Goal: Information Seeking & Learning: Learn about a topic

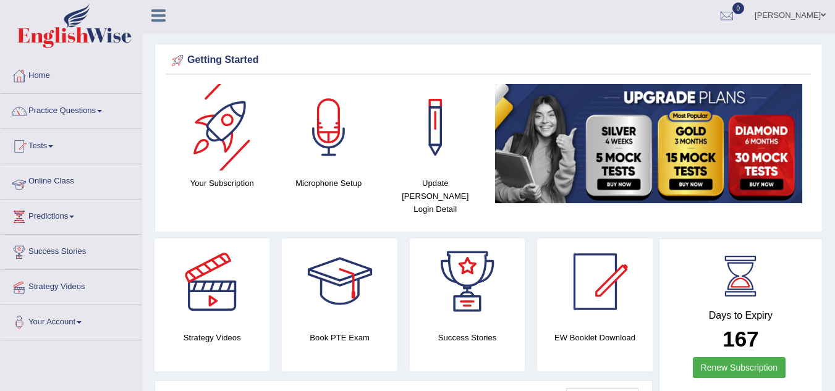
scroll to position [4, 0]
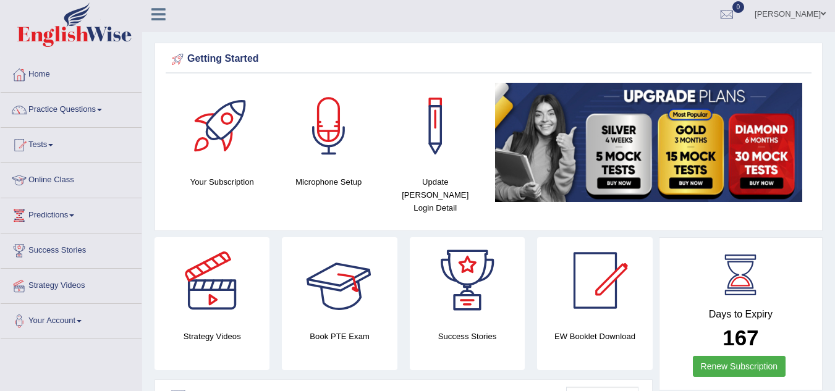
click at [340, 295] on div at bounding box center [340, 280] width 87 height 87
click at [83, 124] on li "Practice Questions Speaking Practice Read Aloud Repeat Sentence Describe Image …" at bounding box center [71, 110] width 141 height 35
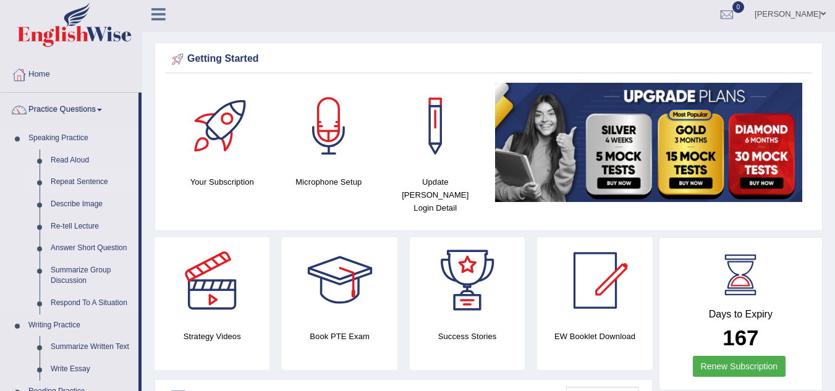
click at [67, 177] on link "Repeat Sentence" at bounding box center [91, 182] width 93 height 22
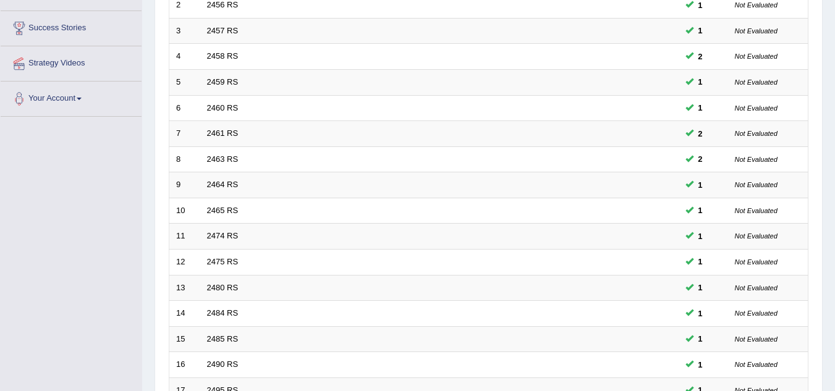
scroll to position [427, 0]
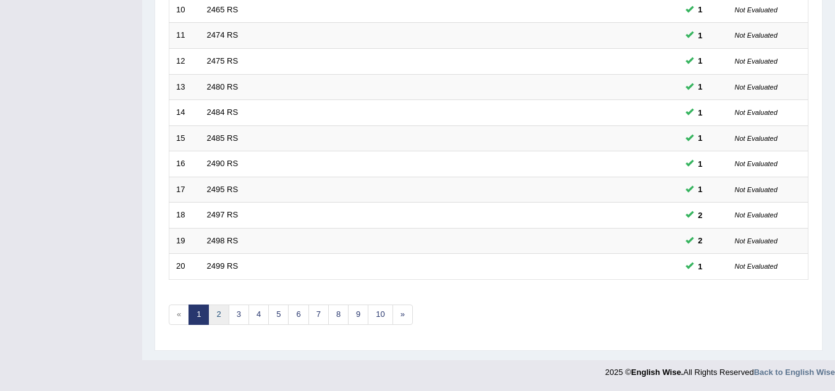
click at [211, 315] on link "2" at bounding box center [218, 315] width 20 height 20
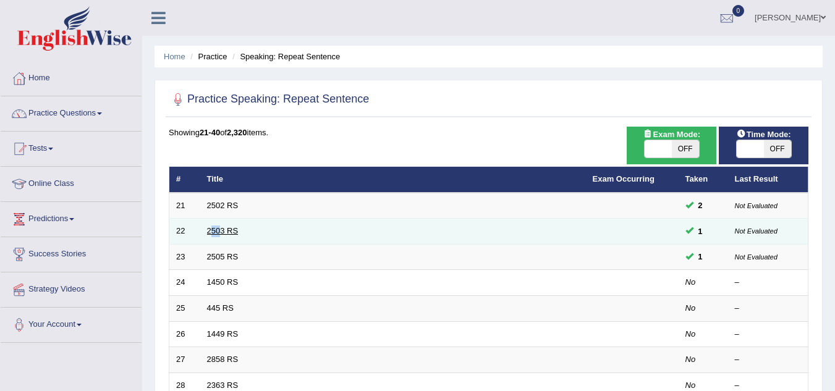
drag, startPoint x: 213, startPoint y: 237, endPoint x: 221, endPoint y: 227, distance: 12.3
click at [221, 227] on td "2503 RS" at bounding box center [393, 232] width 386 height 26
click at [221, 227] on link "2503 RS" at bounding box center [223, 230] width 32 height 9
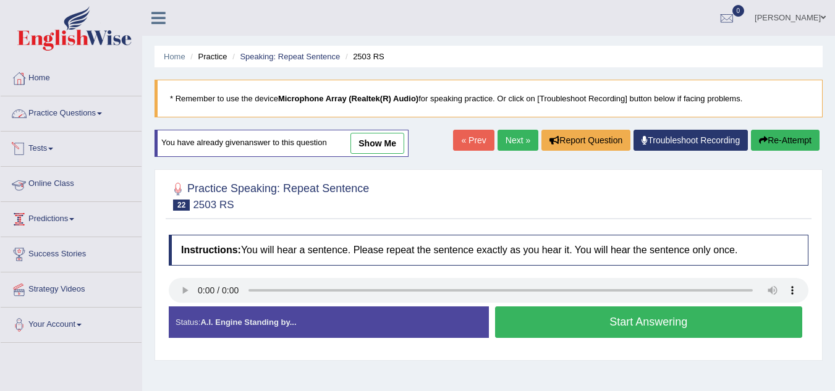
click at [97, 114] on link "Practice Questions" at bounding box center [71, 111] width 141 height 31
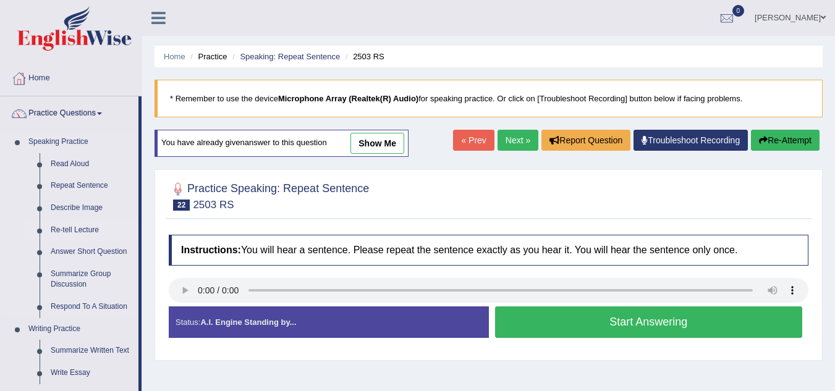
click at [85, 227] on link "Re-tell Lecture" at bounding box center [91, 230] width 93 height 22
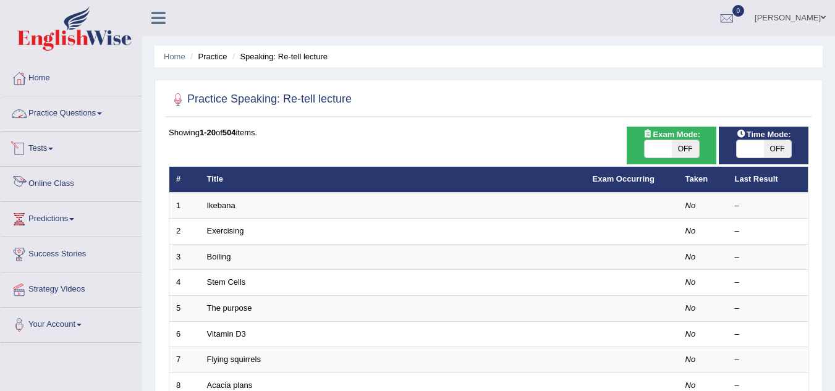
click at [88, 104] on link "Practice Questions" at bounding box center [71, 111] width 141 height 31
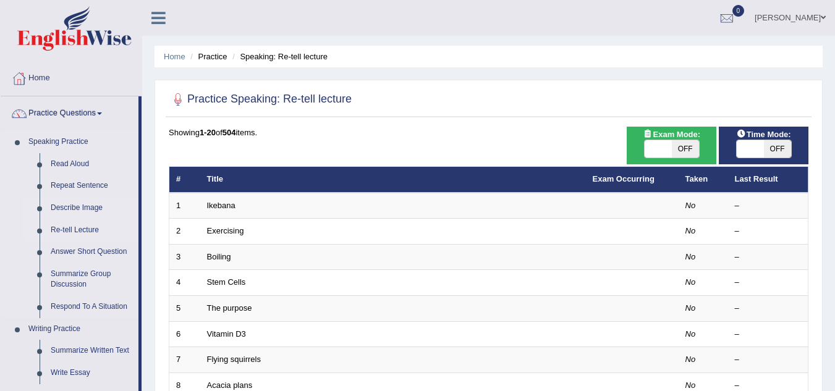
click at [75, 199] on link "Describe Image" at bounding box center [91, 208] width 93 height 22
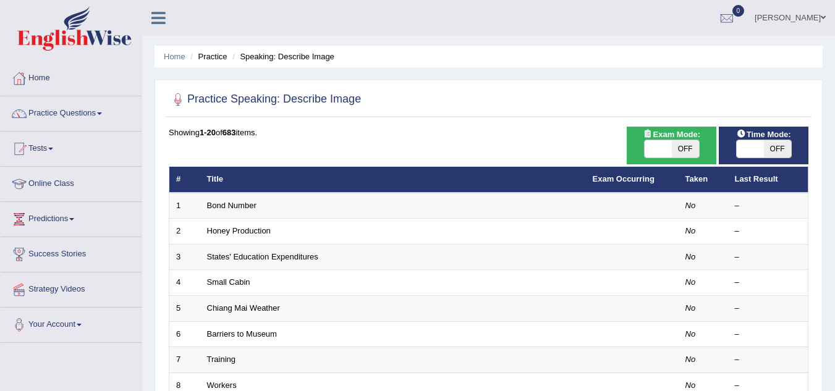
click at [216, 207] on link "Bond Number" at bounding box center [231, 205] width 49 height 9
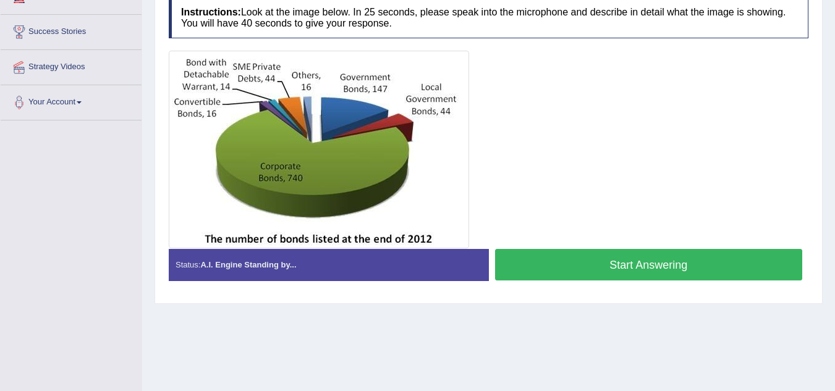
scroll to position [223, 0]
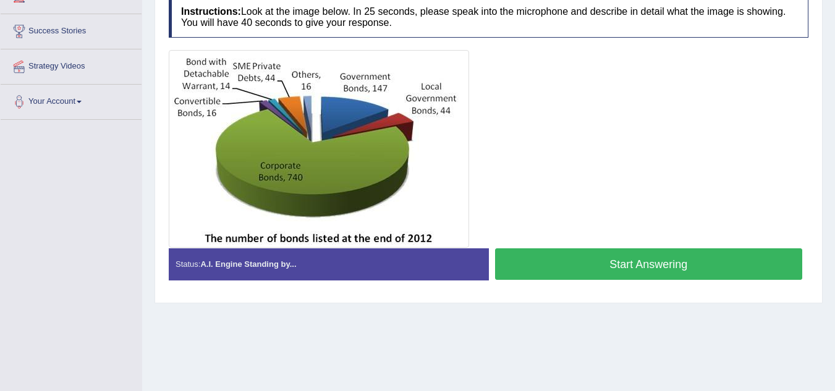
click at [519, 266] on button "Start Answering" at bounding box center [649, 264] width 308 height 32
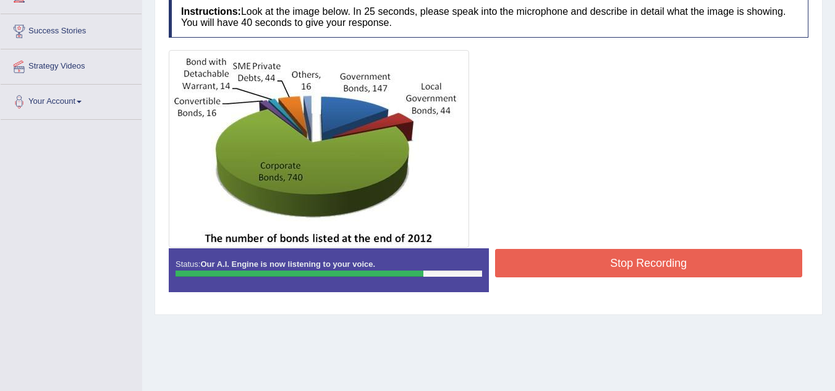
click at [580, 254] on button "Stop Recording" at bounding box center [649, 263] width 308 height 28
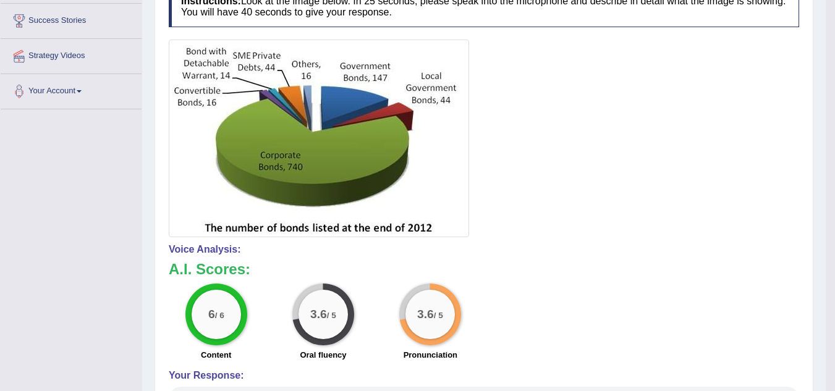
scroll to position [365, 0]
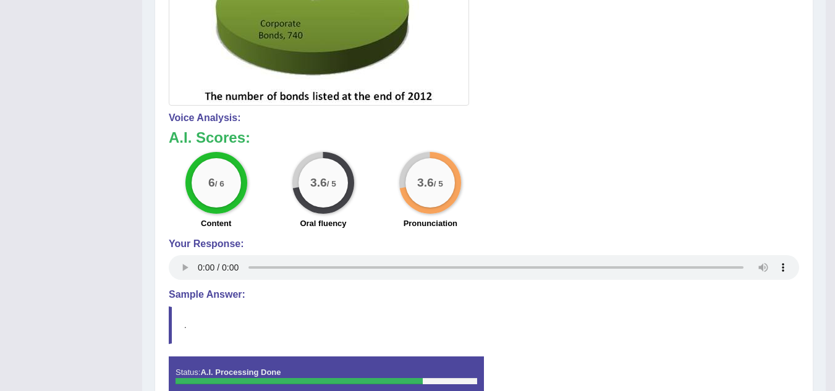
click at [334, 182] on small "/ 5" at bounding box center [331, 184] width 9 height 9
drag, startPoint x: 334, startPoint y: 182, endPoint x: 448, endPoint y: 216, distance: 117.9
click at [448, 216] on div "6 / 6 Content 3.6 / 5 Oral fluency 3.6 / 5 Pronunciation" at bounding box center [484, 192] width 643 height 80
drag, startPoint x: 448, startPoint y: 216, endPoint x: 342, endPoint y: 152, distance: 122.9
click at [342, 152] on div "6 / 6 Content 3.6 / 5 Oral fluency 3.6 / 5 Pronunciation" at bounding box center [484, 192] width 643 height 80
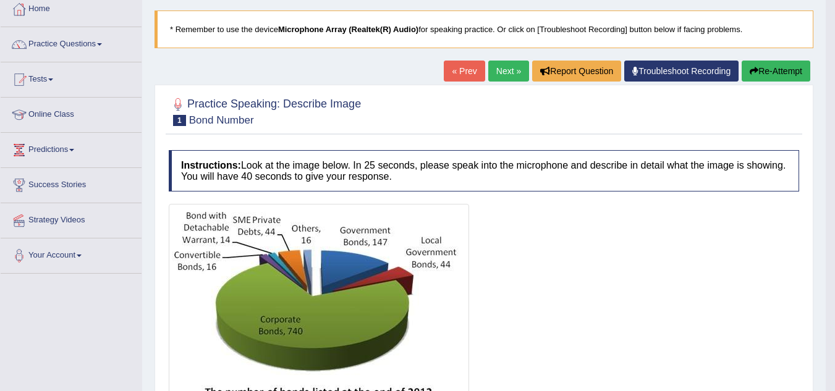
scroll to position [69, 0]
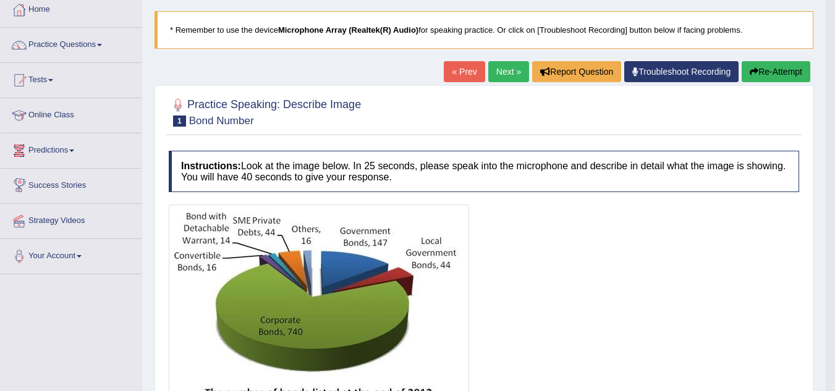
click at [512, 62] on link "Next »" at bounding box center [508, 71] width 41 height 21
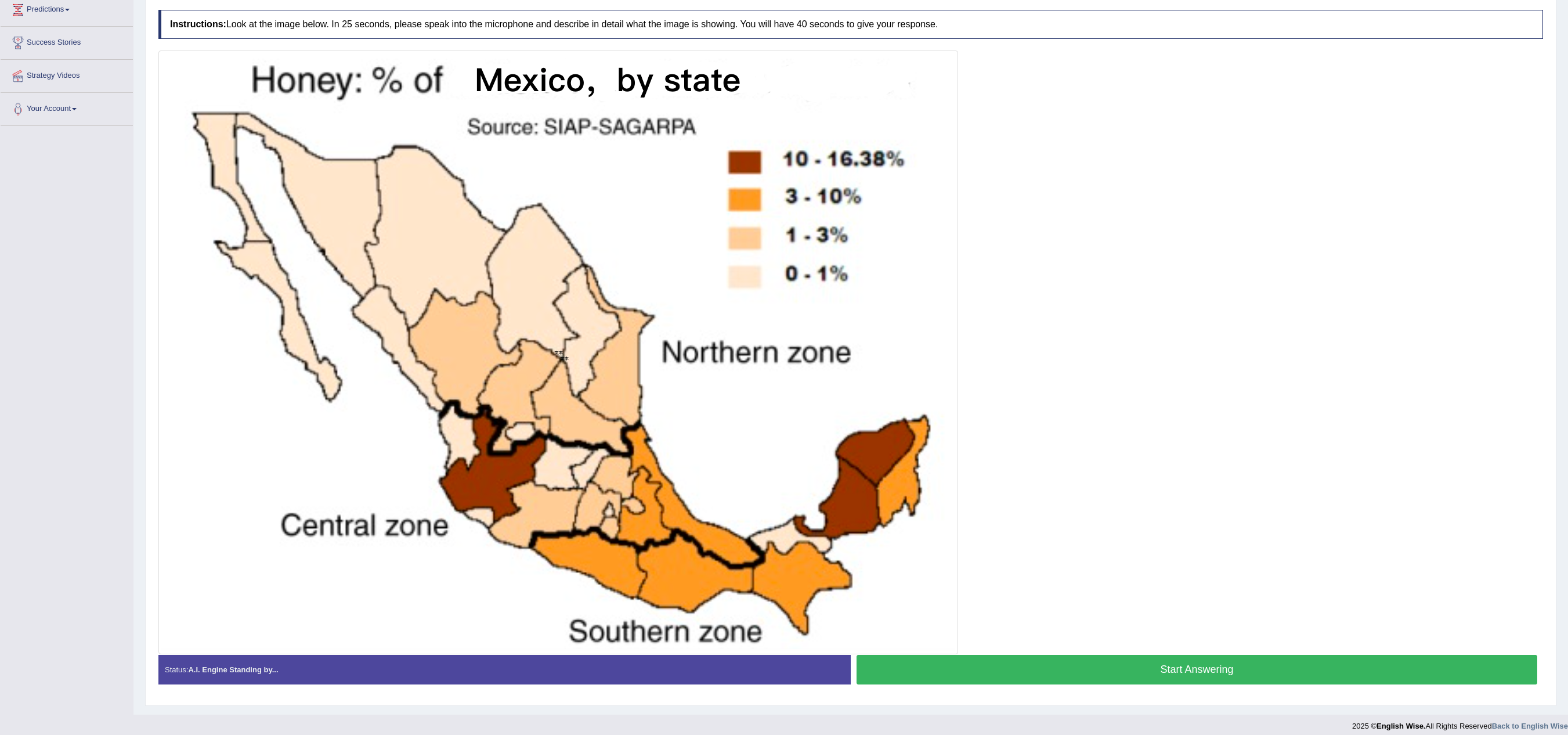
scroll to position [211, 0]
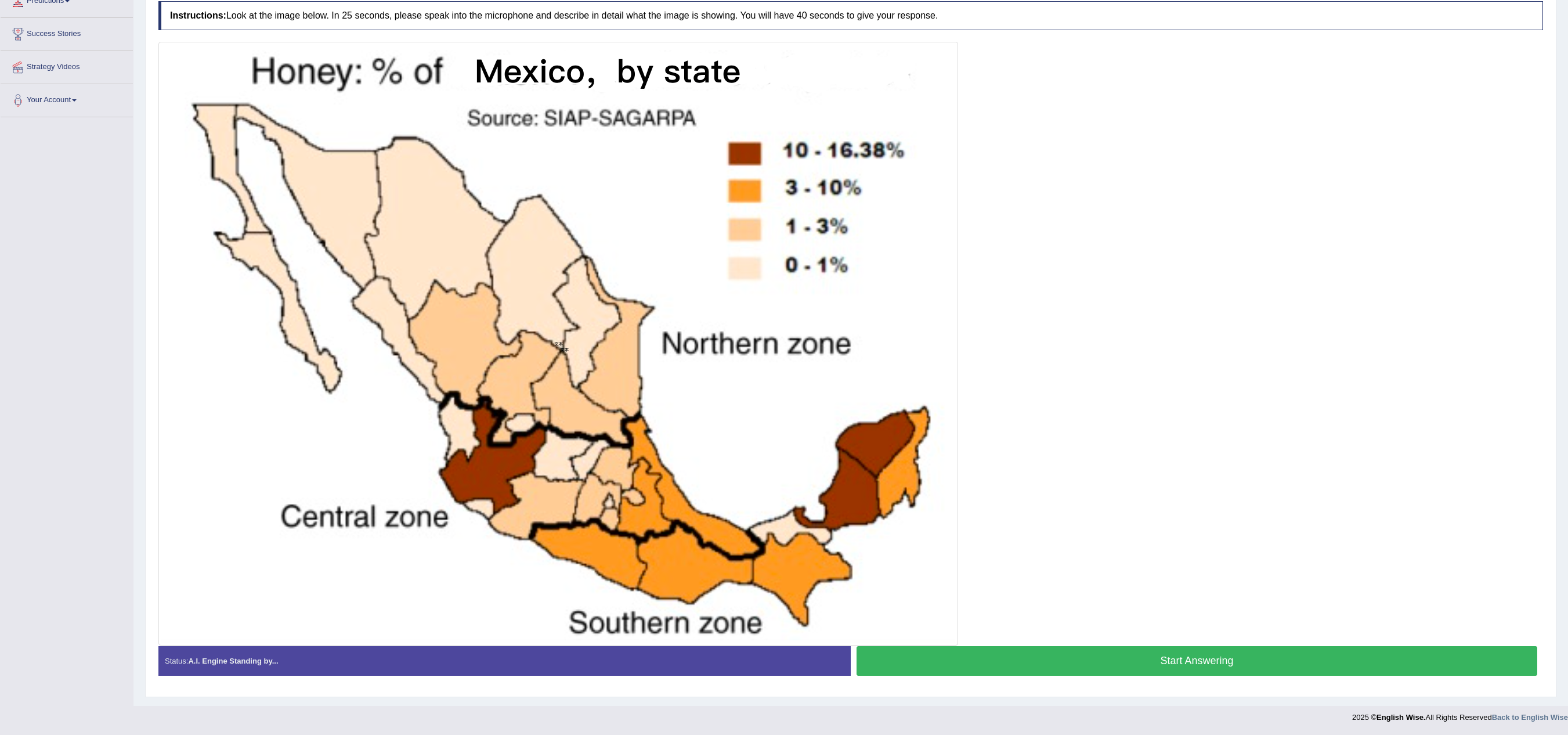
drag, startPoint x: 775, startPoint y: 1, endPoint x: 1101, endPoint y: 201, distance: 382.5
click at [783, 201] on div at bounding box center [851, 344] width 1385 height 604
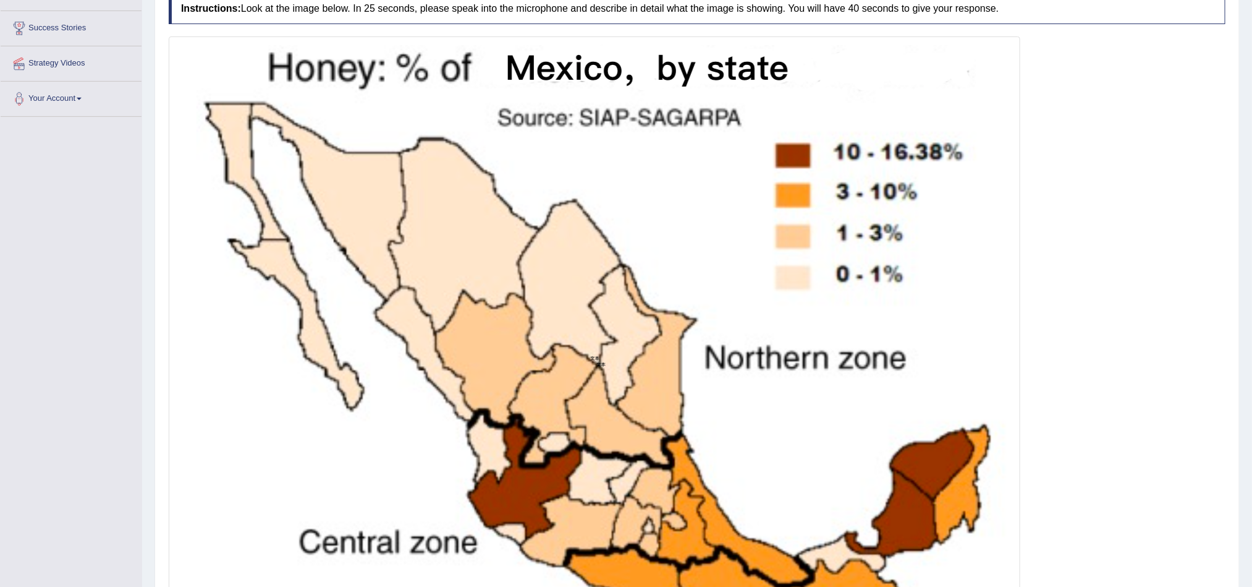
scroll to position [227, 0]
drag, startPoint x: 1687, startPoint y: 0, endPoint x: 902, endPoint y: 46, distance: 787.0
click at [834, 46] on img at bounding box center [595, 357] width 846 height 637
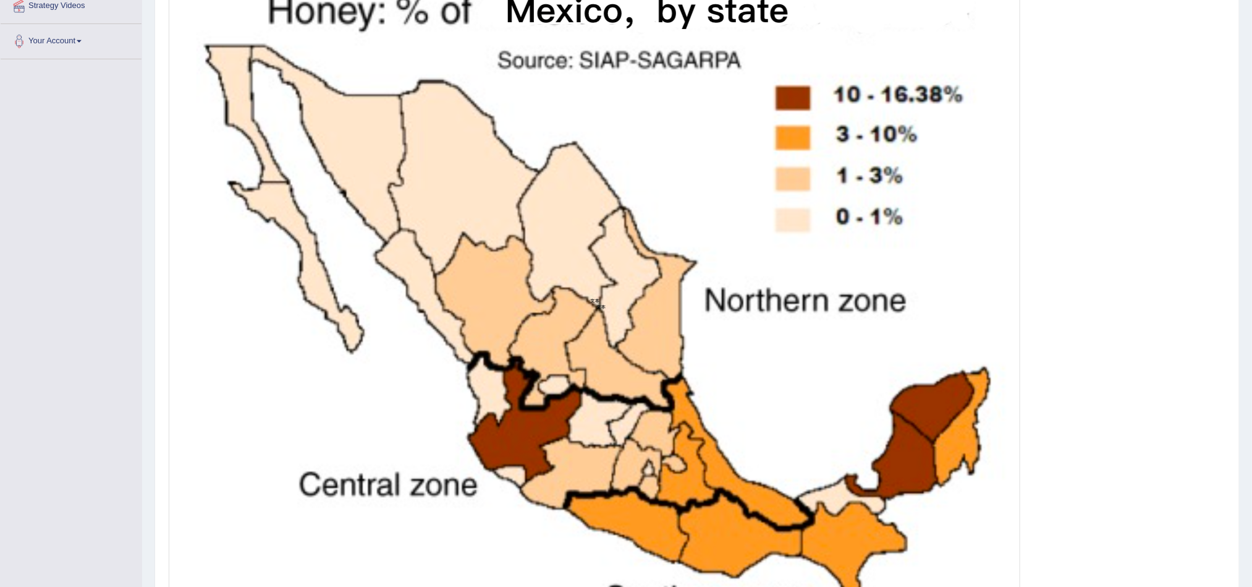
scroll to position [356, 0]
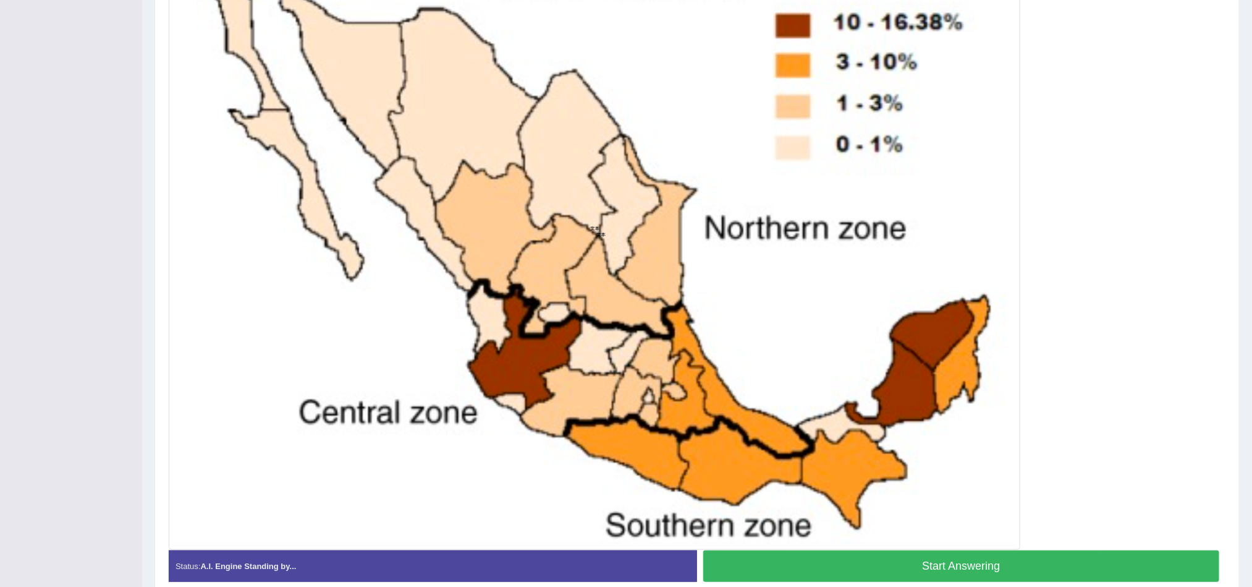
click at [747, 391] on button "Start Answering" at bounding box center [961, 566] width 516 height 32
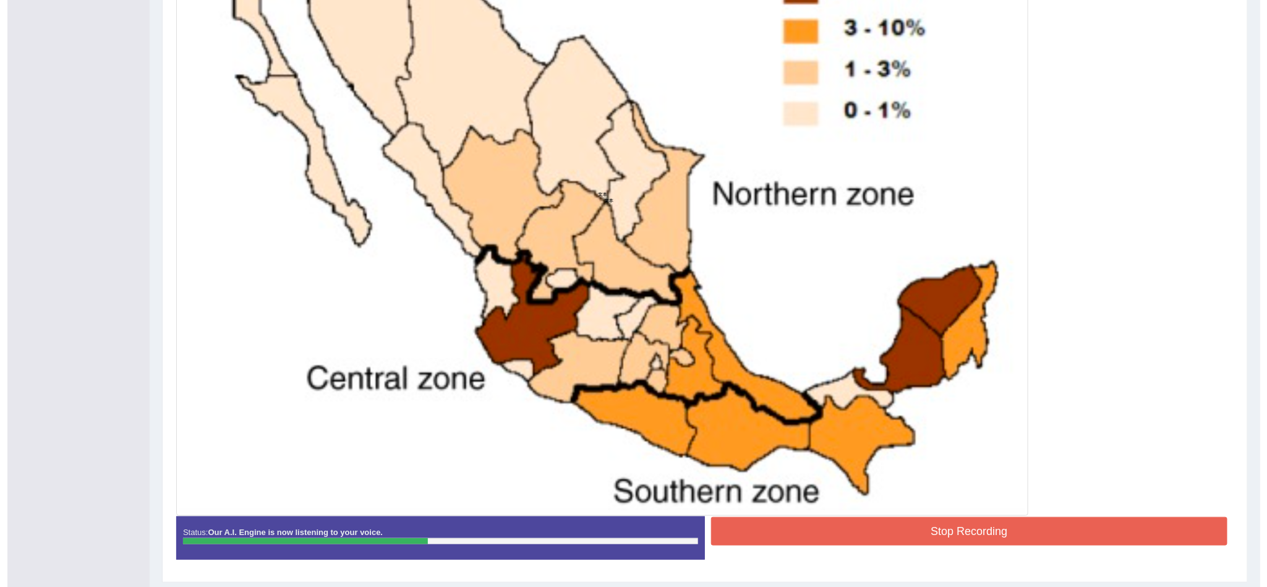
scroll to position [389, 0]
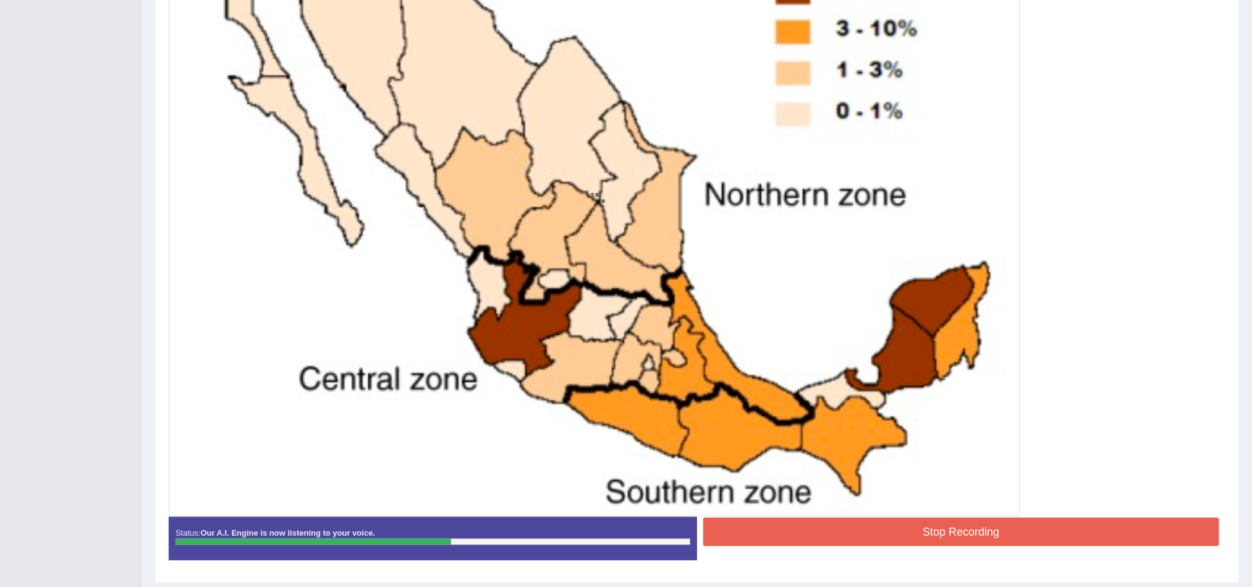
click at [831, 391] on button "Stop Recording" at bounding box center [961, 531] width 516 height 28
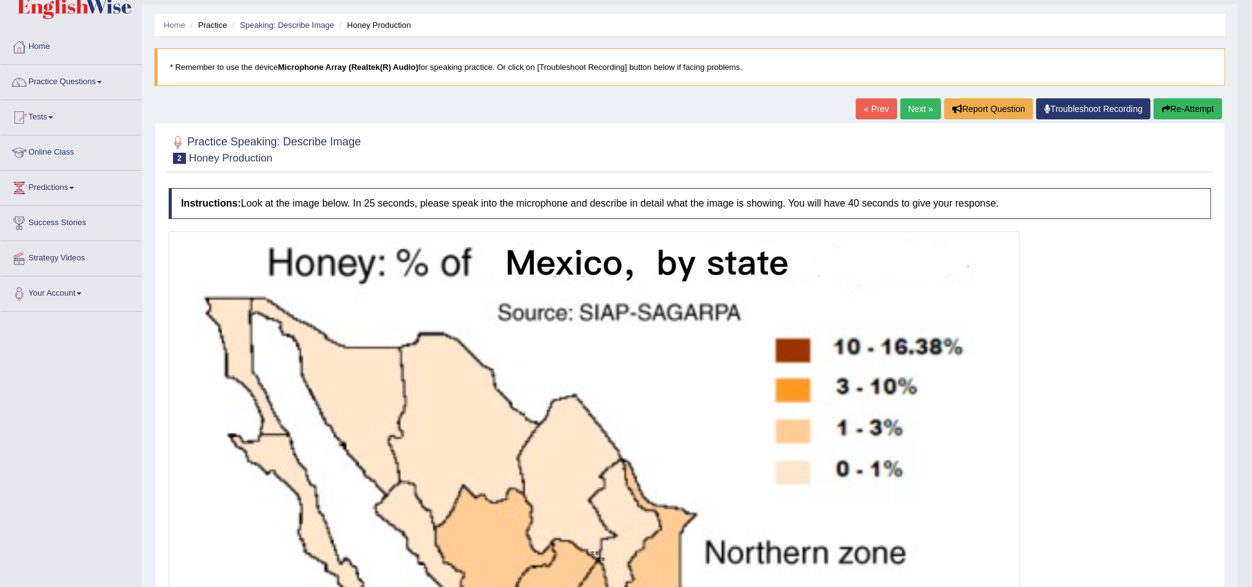
scroll to position [24, 0]
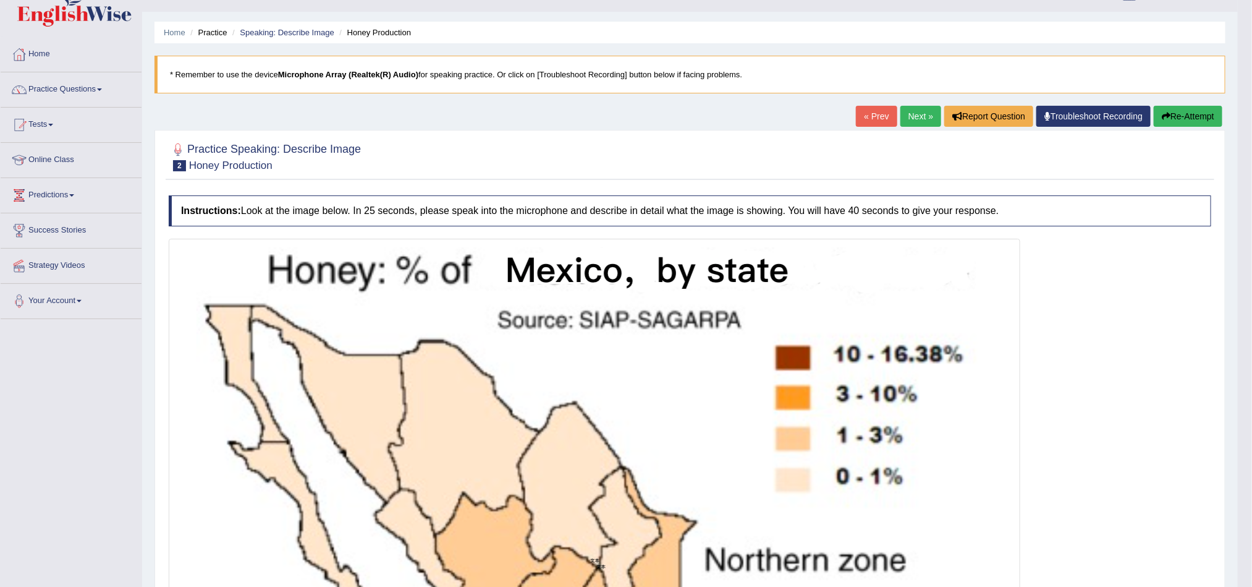
click at [834, 113] on link "Next »" at bounding box center [921, 116] width 41 height 21
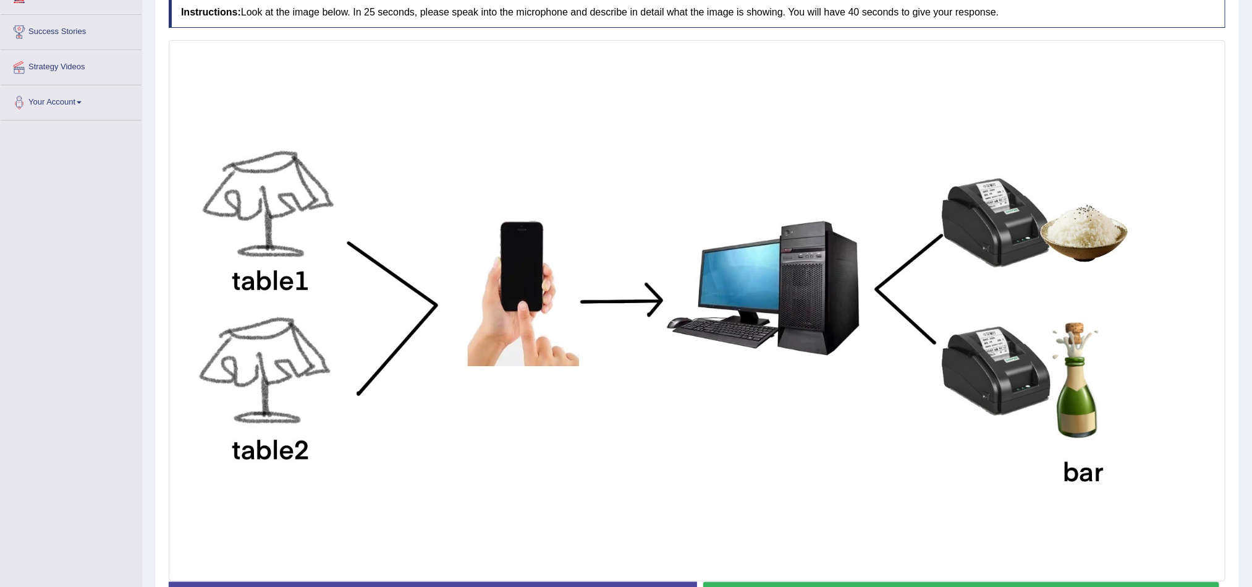
scroll to position [315, 0]
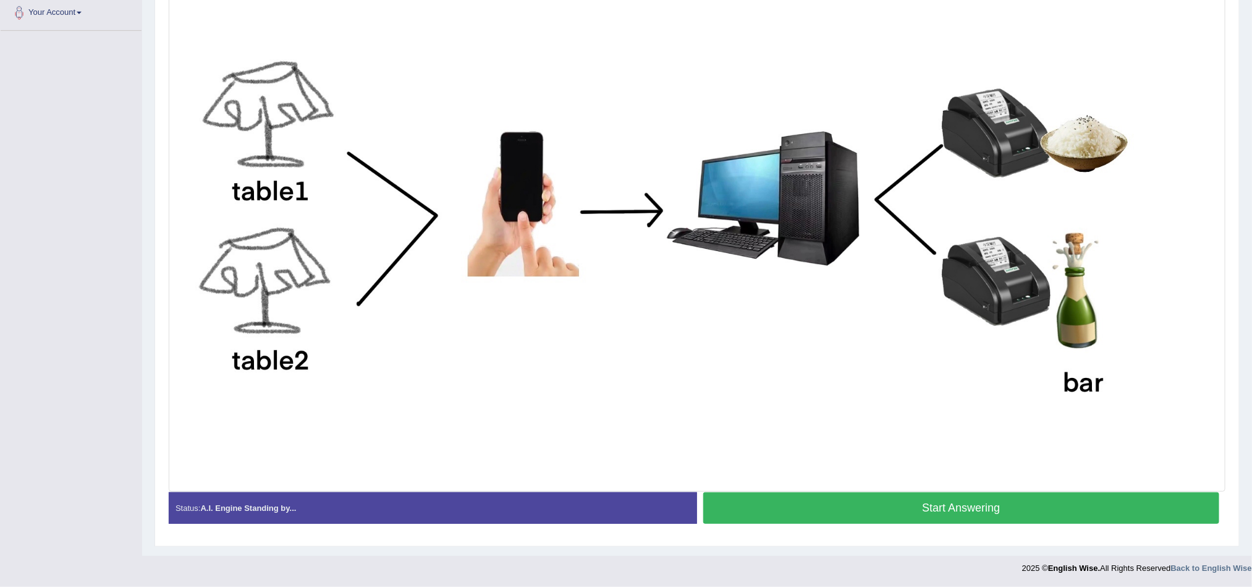
click at [823, 503] on button "Start Answering" at bounding box center [961, 508] width 516 height 32
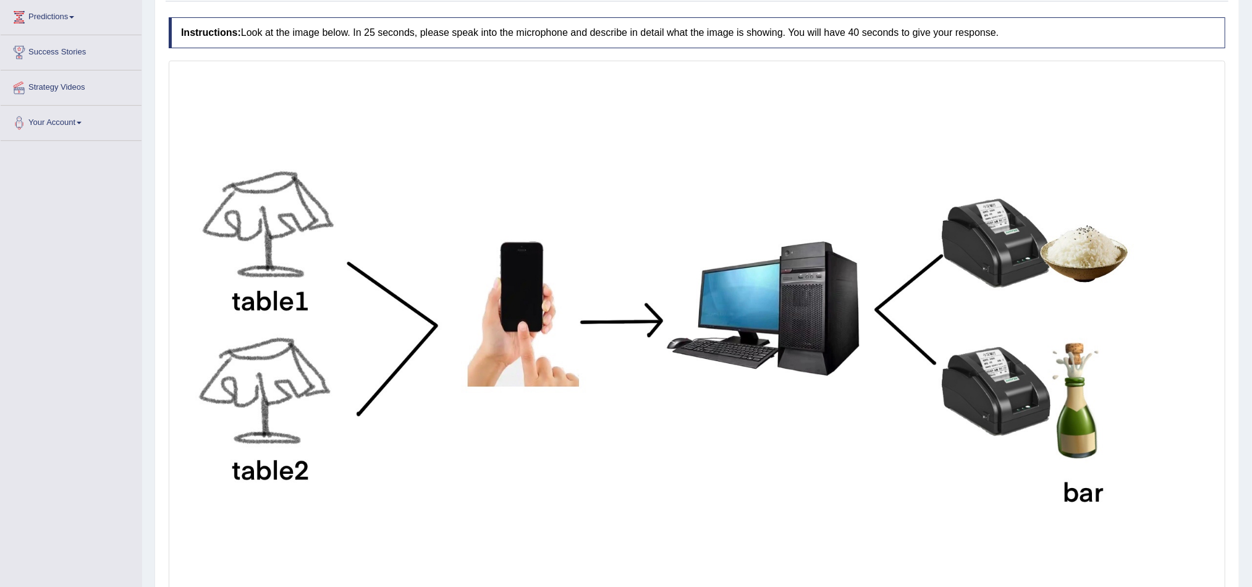
scroll to position [327, 0]
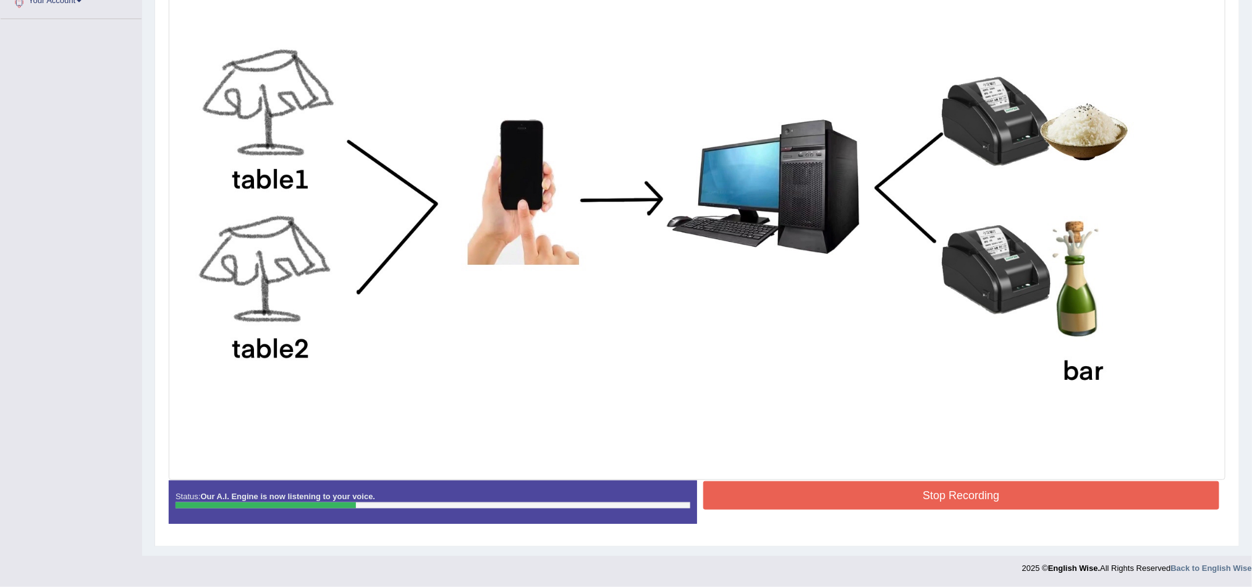
click at [898, 486] on button "Stop Recording" at bounding box center [961, 495] width 516 height 28
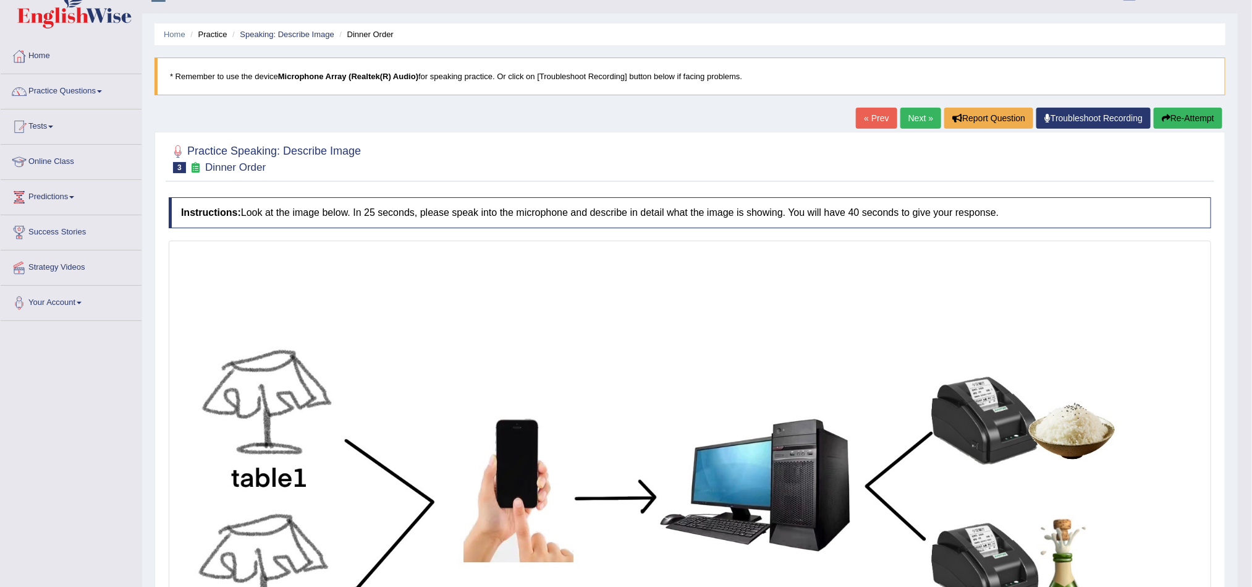
scroll to position [23, 0]
click at [909, 125] on link "Next »" at bounding box center [921, 117] width 41 height 21
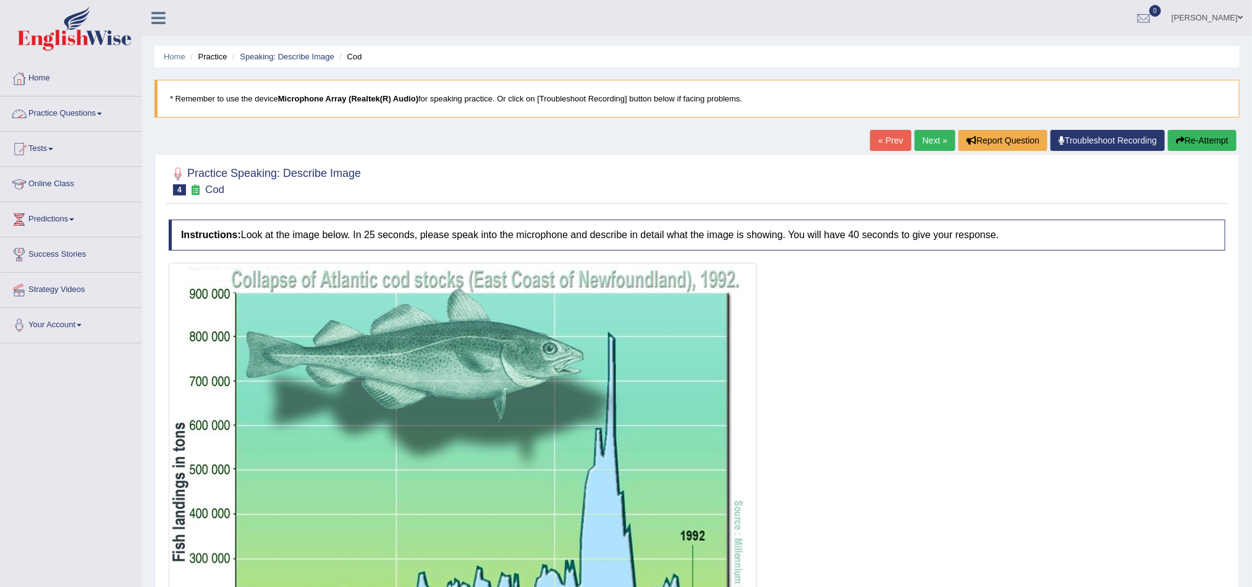
click at [82, 106] on link "Practice Questions" at bounding box center [71, 111] width 141 height 31
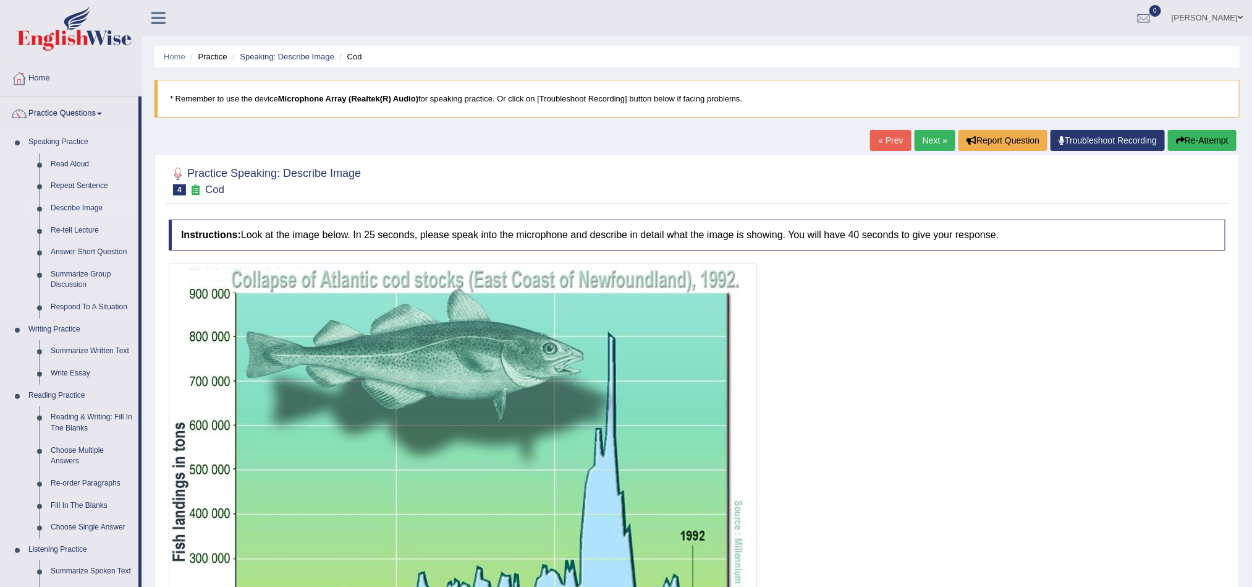
click at [80, 212] on link "Describe Image" at bounding box center [91, 208] width 93 height 22
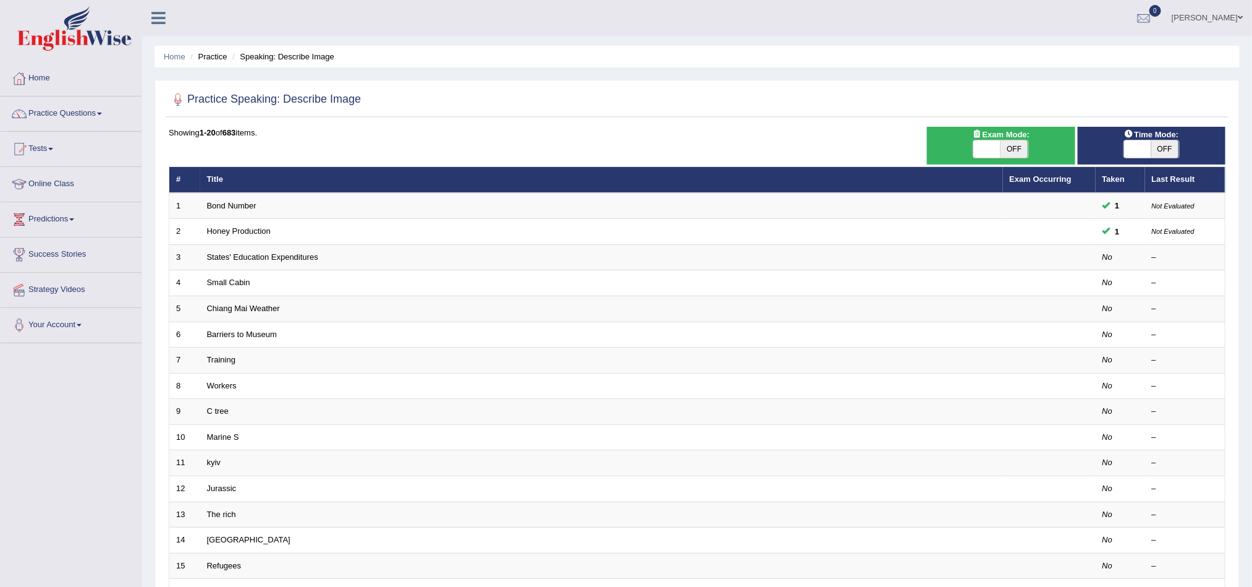
drag, startPoint x: 587, startPoint y: 82, endPoint x: 592, endPoint y: 119, distance: 38.0
click at [592, 119] on div "Practice Speaking: Describe Image Time Mode: ON OFF Exam Mode: ON OFF Showing 1…" at bounding box center [697, 429] width 1085 height 698
drag, startPoint x: 592, startPoint y: 119, endPoint x: 596, endPoint y: 80, distance: 39.2
click at [596, 80] on div "Practice Speaking: Describe Image Time Mode: ON OFF Exam Mode: ON OFF Showing 1…" at bounding box center [697, 429] width 1085 height 698
drag, startPoint x: 596, startPoint y: 80, endPoint x: 605, endPoint y: 130, distance: 50.2
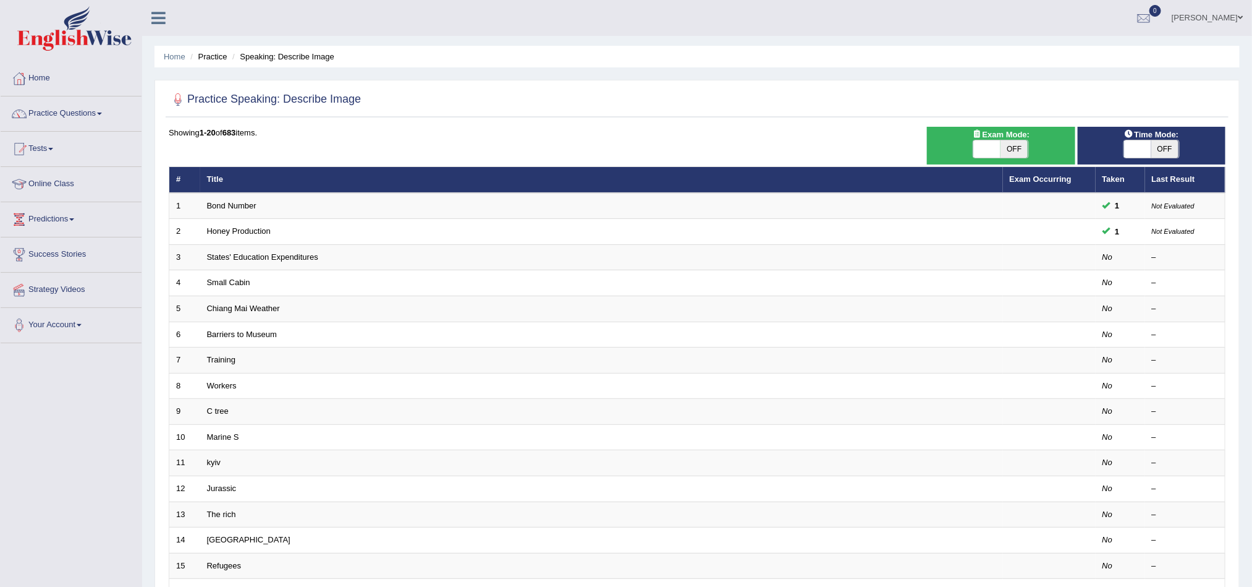
click at [605, 130] on div "Practice Speaking: Describe Image Time Mode: ON OFF Exam Mode: ON OFF Showing 1…" at bounding box center [697, 429] width 1085 height 698
click at [605, 130] on div "Showing 1-20 of 683 items." at bounding box center [697, 133] width 1057 height 12
click at [605, 112] on div "Practice Speaking: Describe Image" at bounding box center [697, 102] width 1063 height 31
click at [601, 119] on div "Practice Speaking: Describe Image Time Mode: ON OFF Exam Mode: ON OFF Showing 1…" at bounding box center [697, 429] width 1085 height 698
click at [601, 117] on div "Practice Speaking: Describe Image" at bounding box center [697, 102] width 1063 height 31
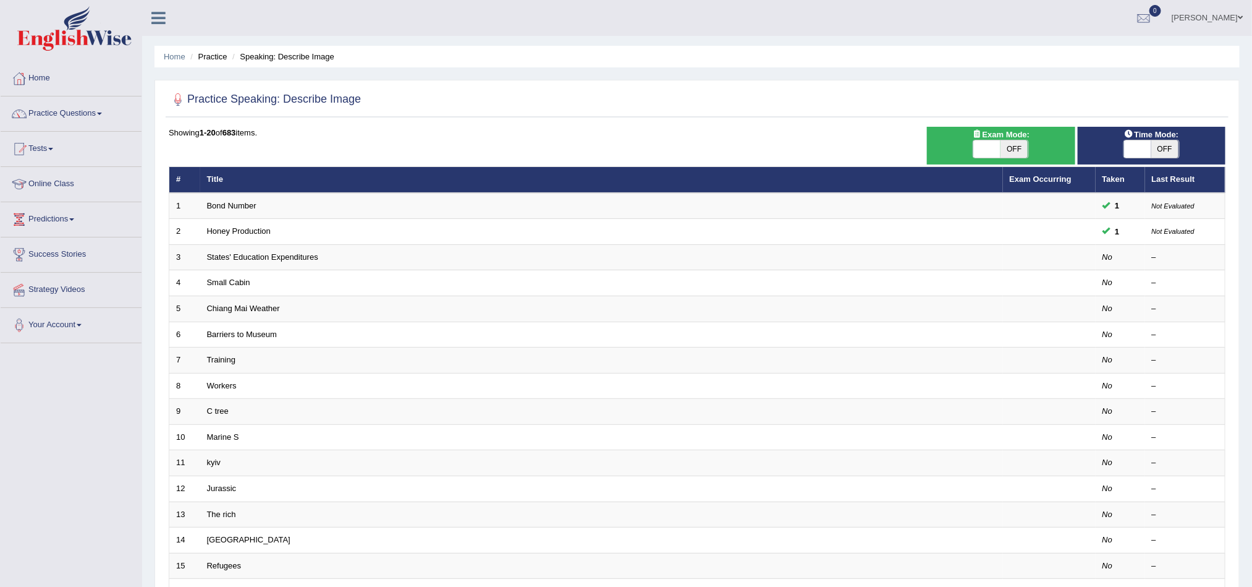
click at [601, 117] on div "Practice Speaking: Describe Image" at bounding box center [697, 102] width 1063 height 31
drag, startPoint x: 635, startPoint y: 69, endPoint x: 640, endPoint y: 87, distance: 19.2
click at [640, 87] on div "Home Practice Speaking: Describe Image Practice Speaking: Describe Image Time M…" at bounding box center [697, 393] width 1110 height 787
click at [73, 109] on link "Practice Questions" at bounding box center [71, 111] width 141 height 31
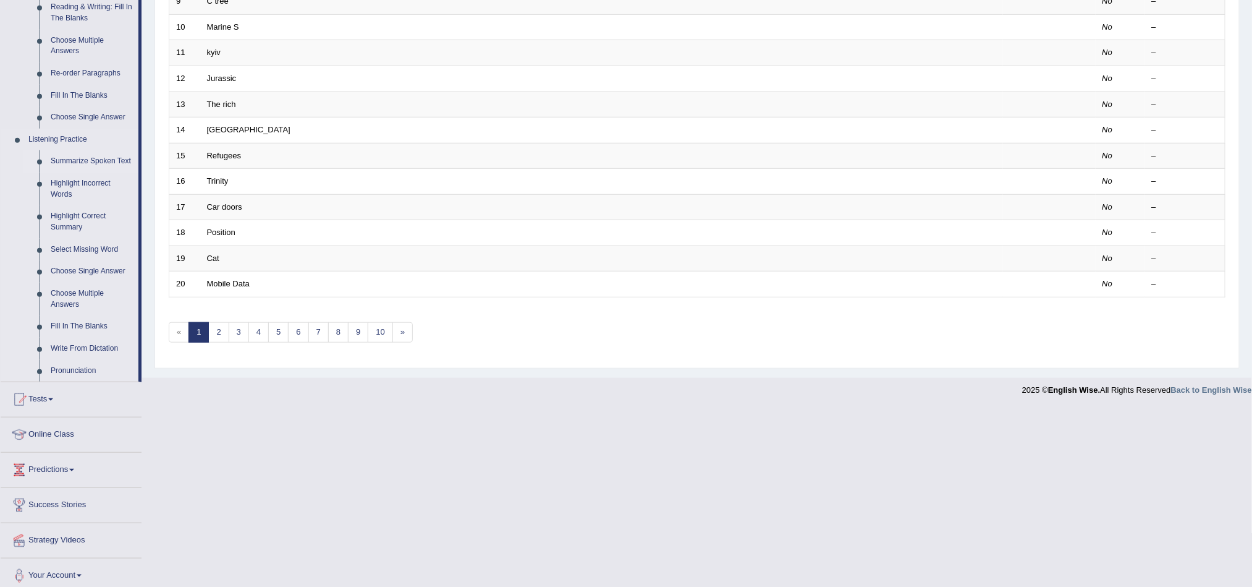
scroll to position [420, 0]
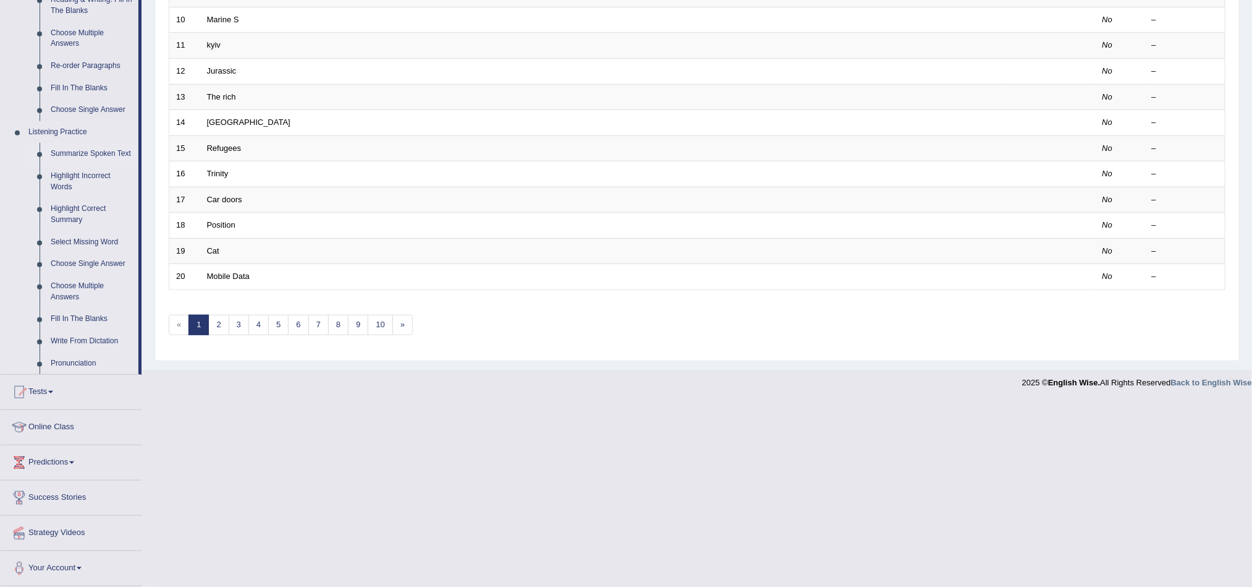
click at [75, 152] on link "Summarize Spoken Text" at bounding box center [91, 154] width 93 height 22
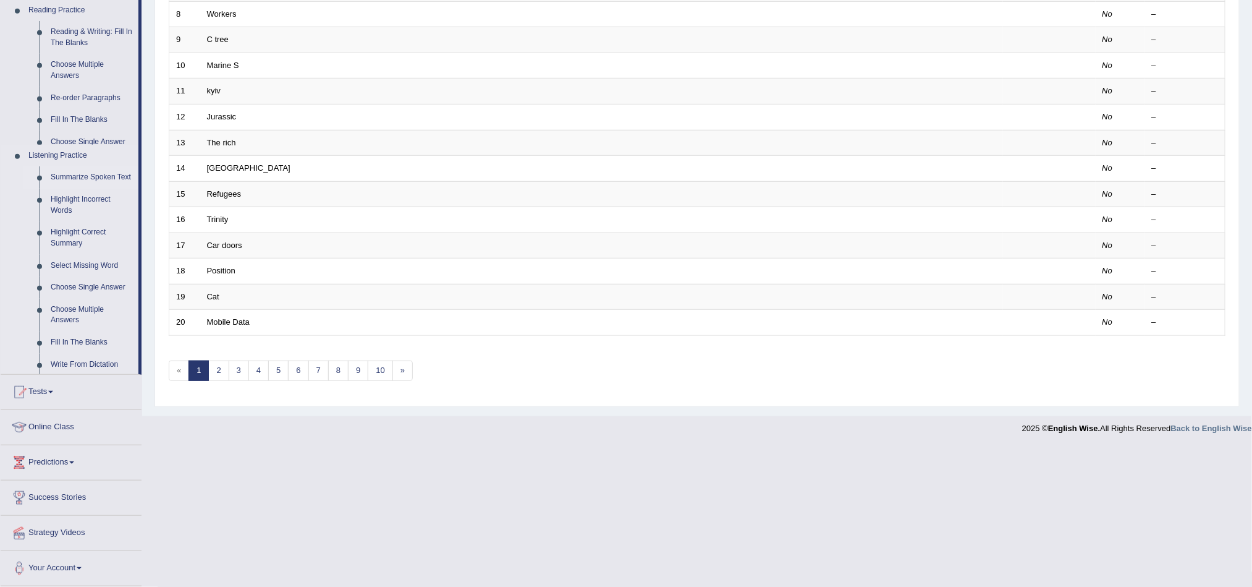
scroll to position [239, 0]
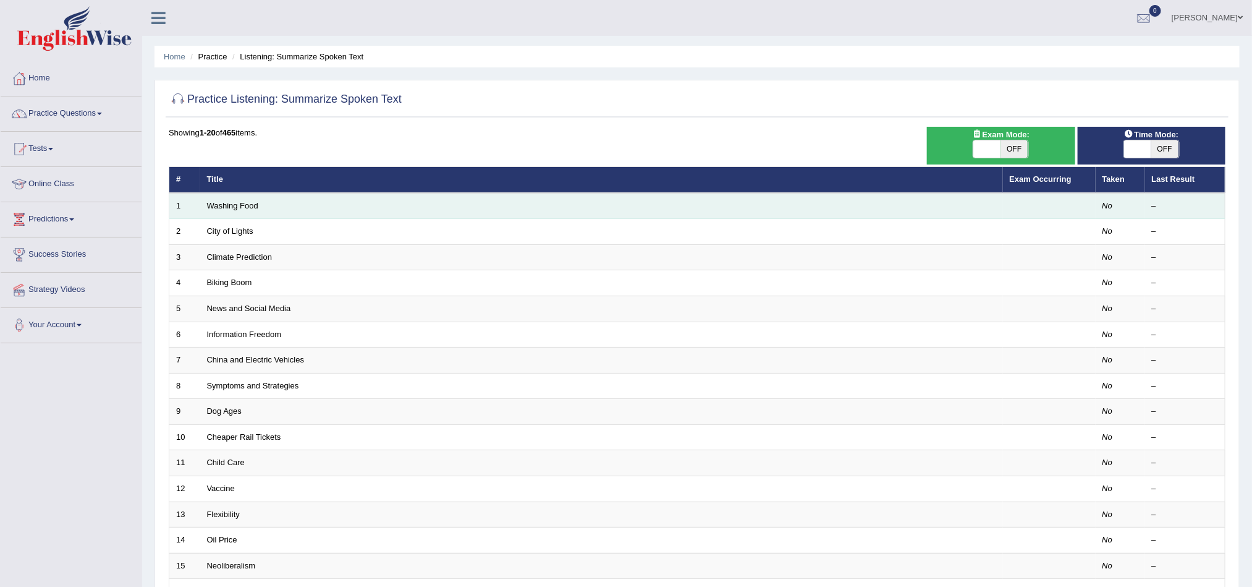
click at [240, 195] on td "Washing Food" at bounding box center [601, 206] width 803 height 26
click at [237, 206] on link "Washing Food" at bounding box center [232, 205] width 51 height 9
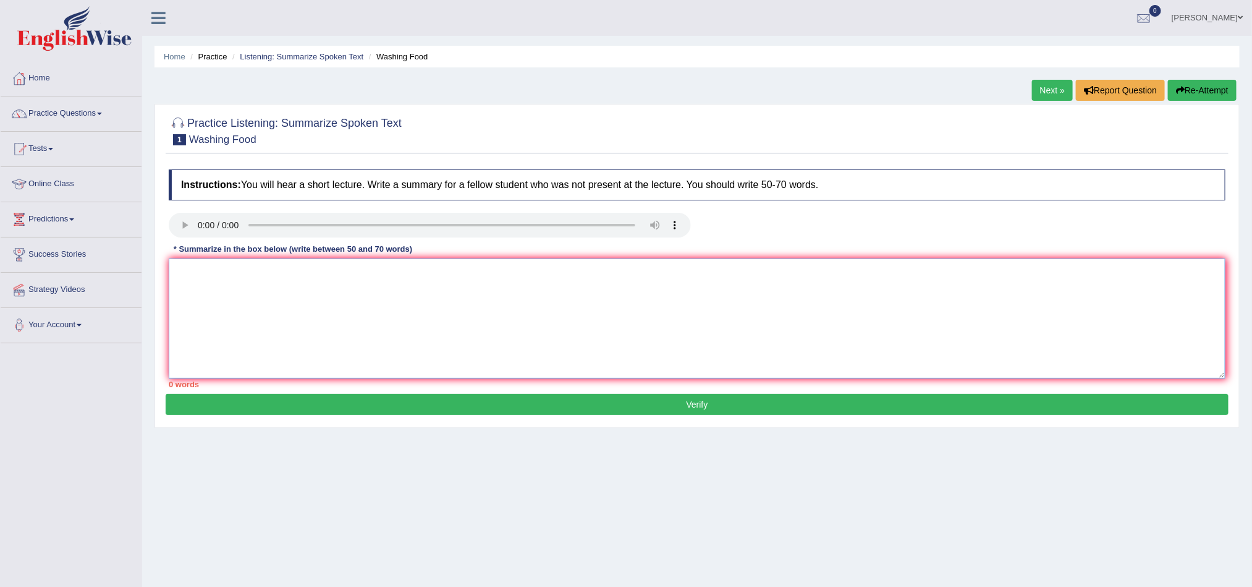
click at [280, 274] on textarea at bounding box center [697, 318] width 1057 height 120
drag, startPoint x: 427, startPoint y: 247, endPoint x: 485, endPoint y: 364, distance: 130.5
click at [485, 364] on div "Instructions: You will hear a short lecture. Write a summary for a fellow stude…" at bounding box center [697, 278] width 1063 height 231
click at [182, 232] on div at bounding box center [430, 227] width 522 height 28
